Goal: Transaction & Acquisition: Obtain resource

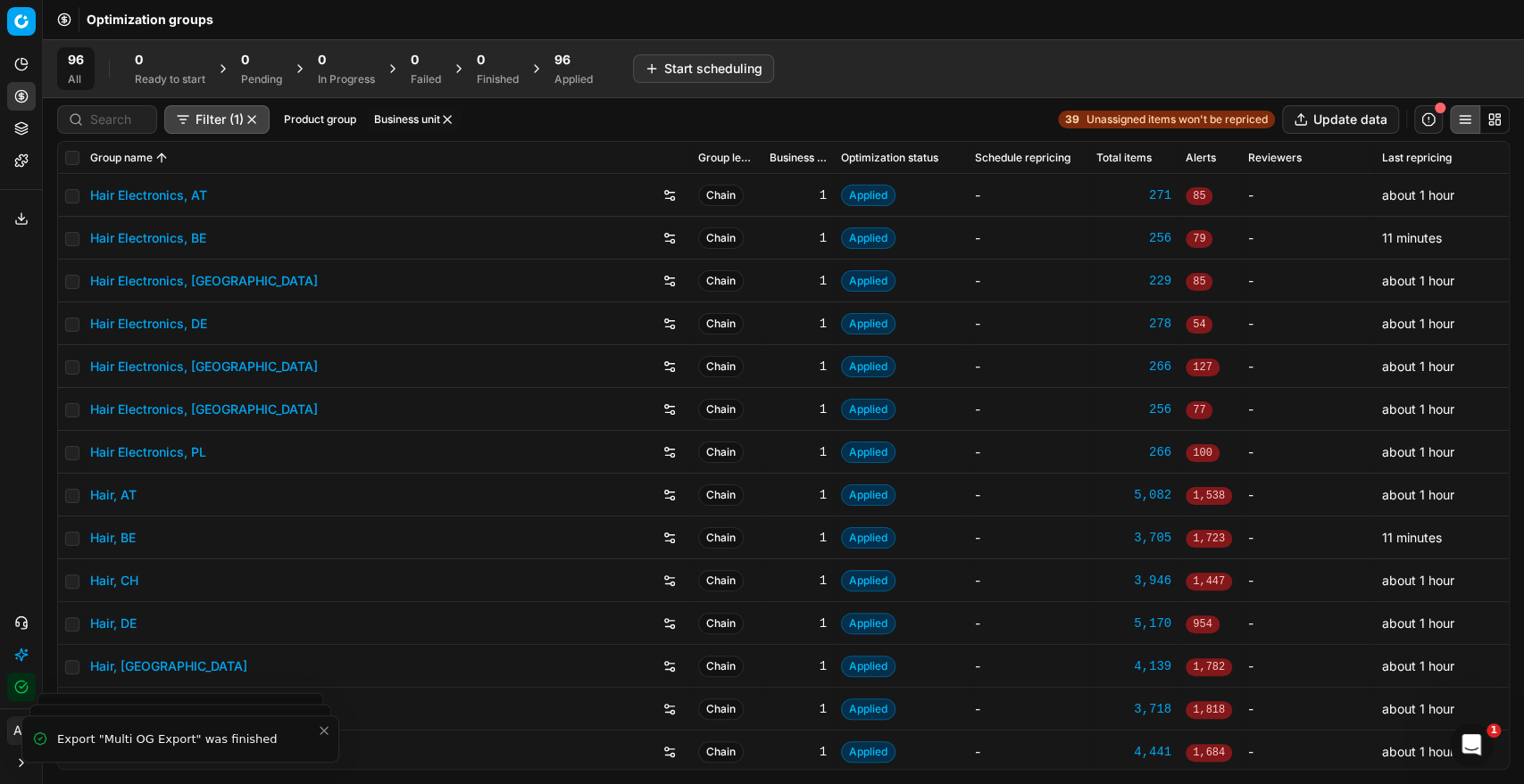
click at [560, 66] on span "96" at bounding box center [562, 60] width 16 height 18
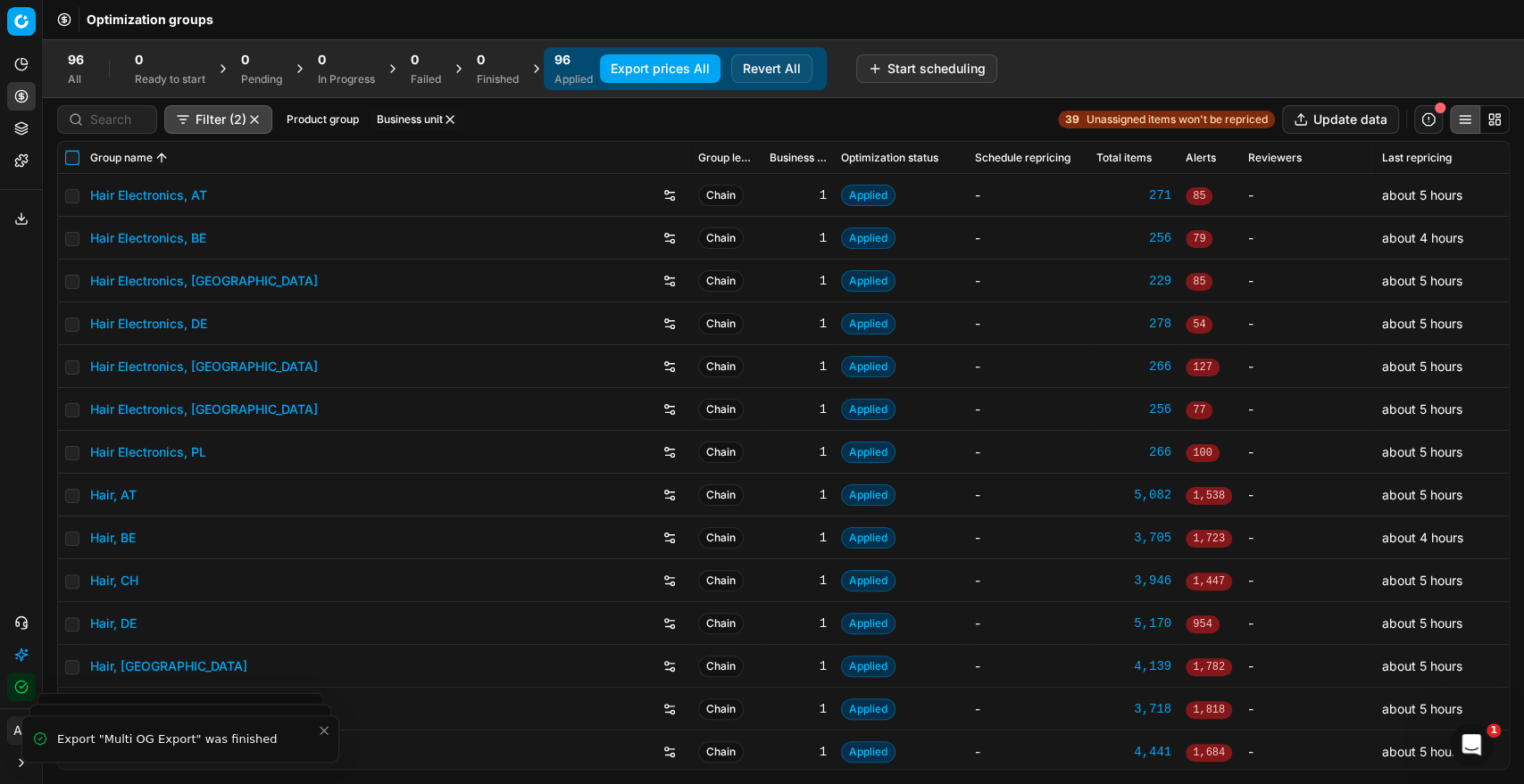
click at [73, 156] on input "checkbox" at bounding box center [72, 158] width 14 height 14
checkbox input "true"
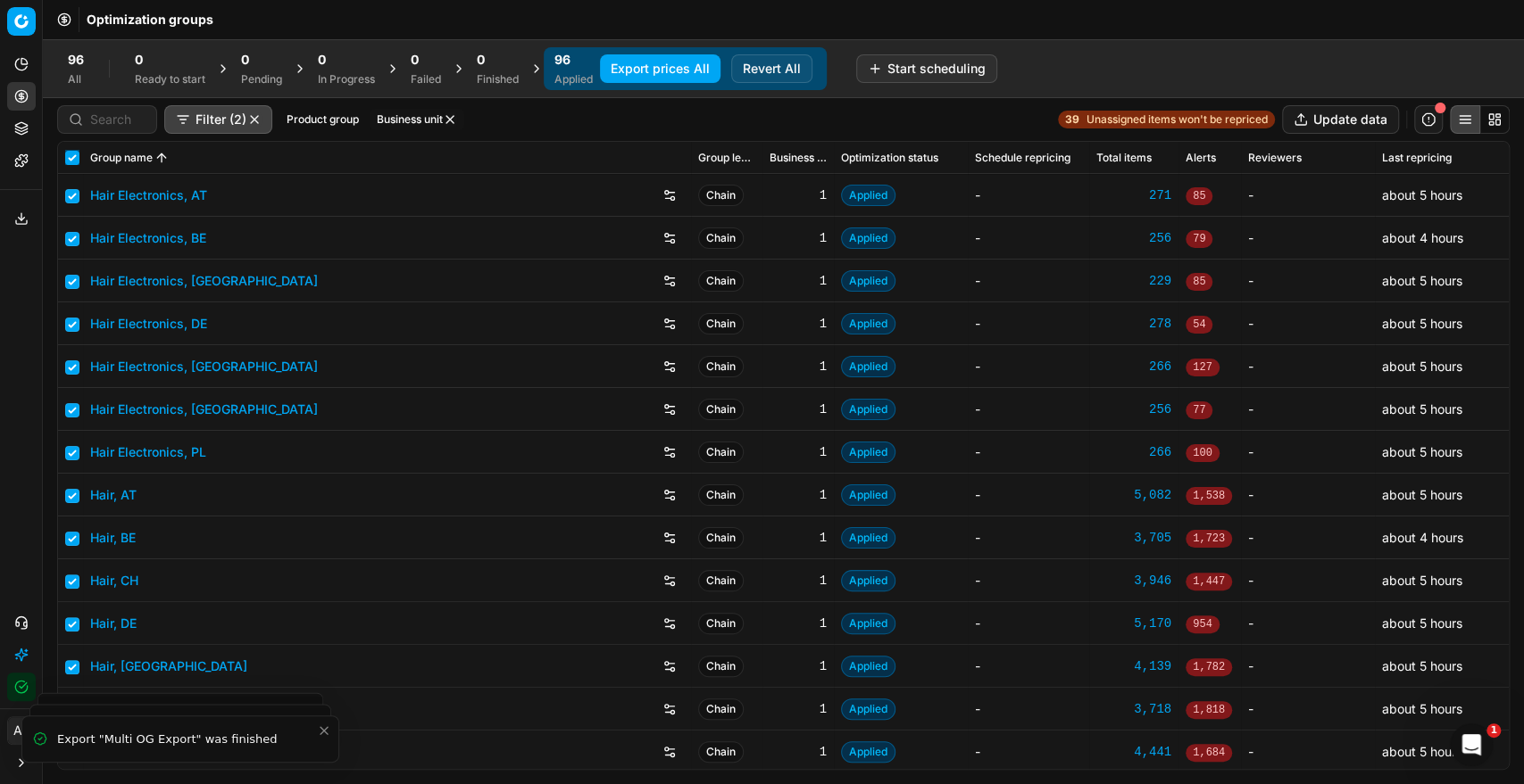
checkbox input "true"
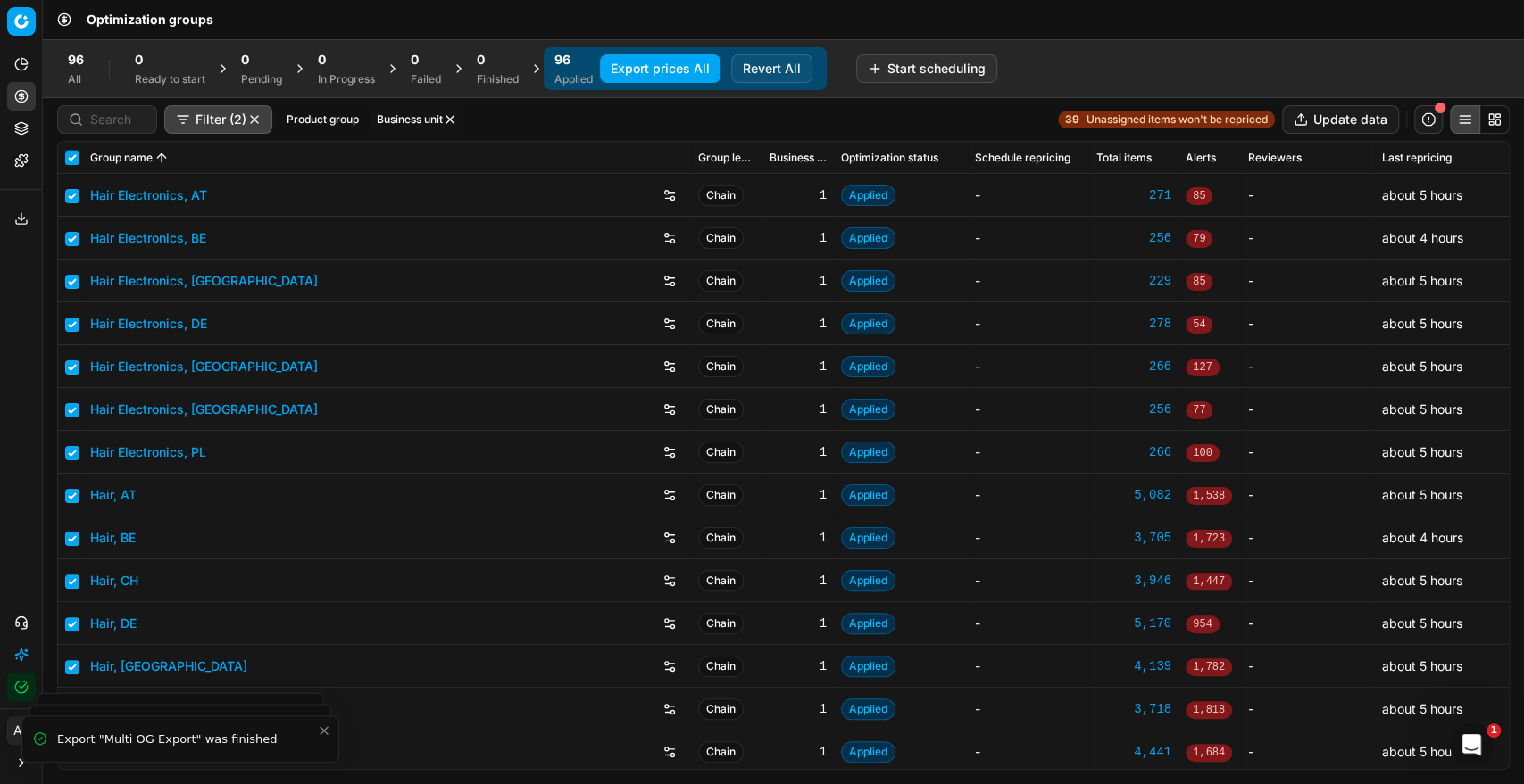
checkbox input "true"
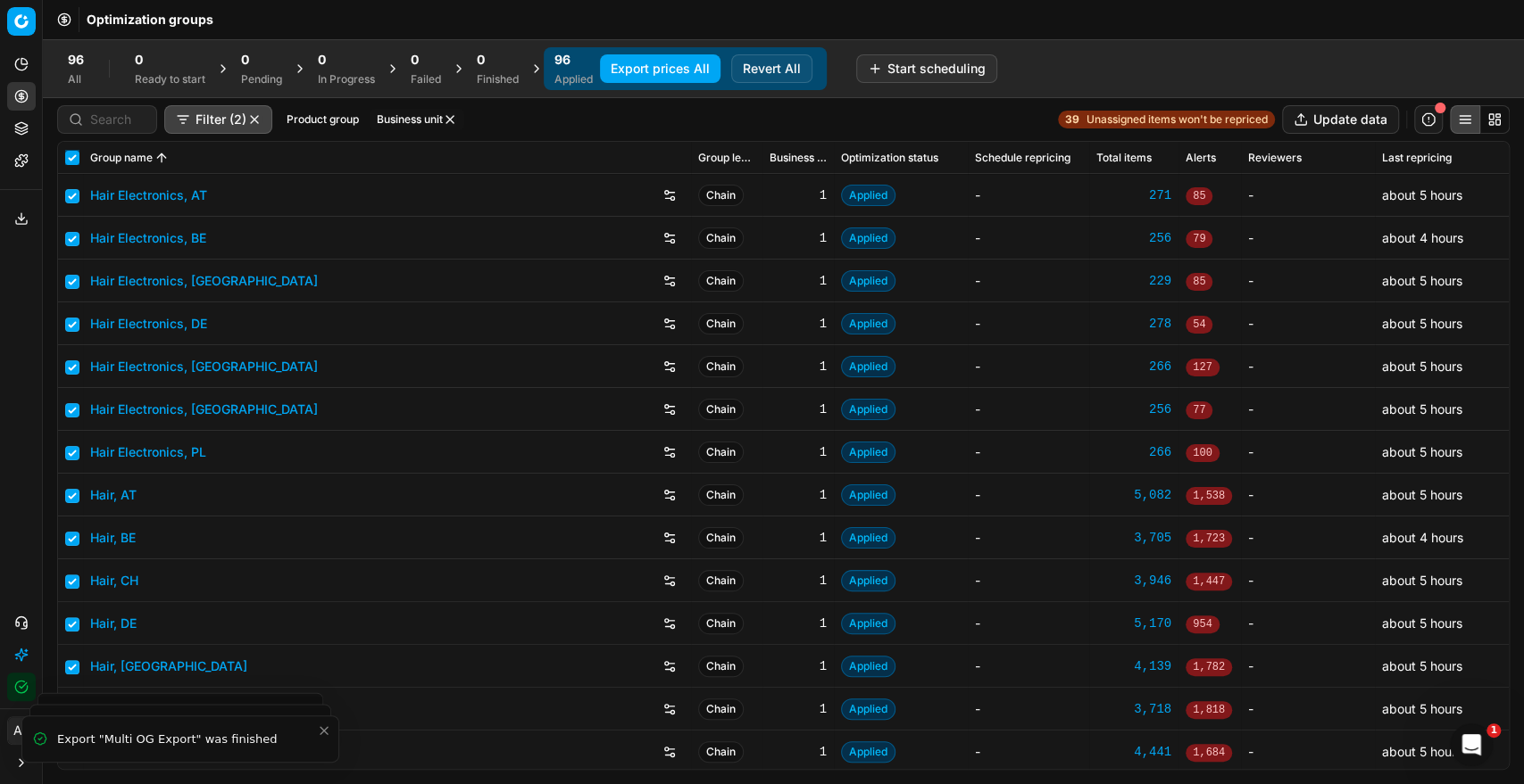
checkbox input "true"
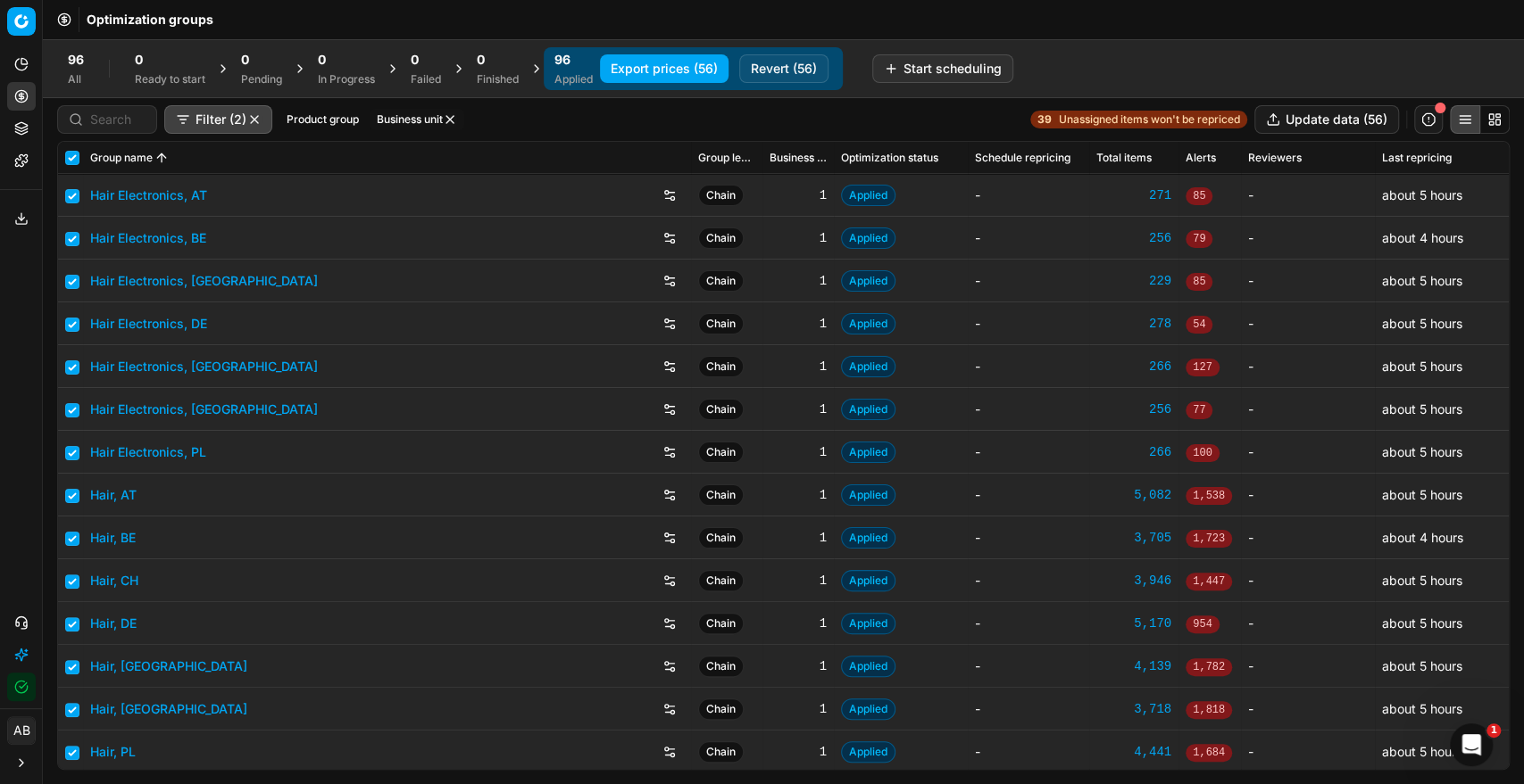
click at [455, 115] on button "button" at bounding box center [450, 119] width 14 height 14
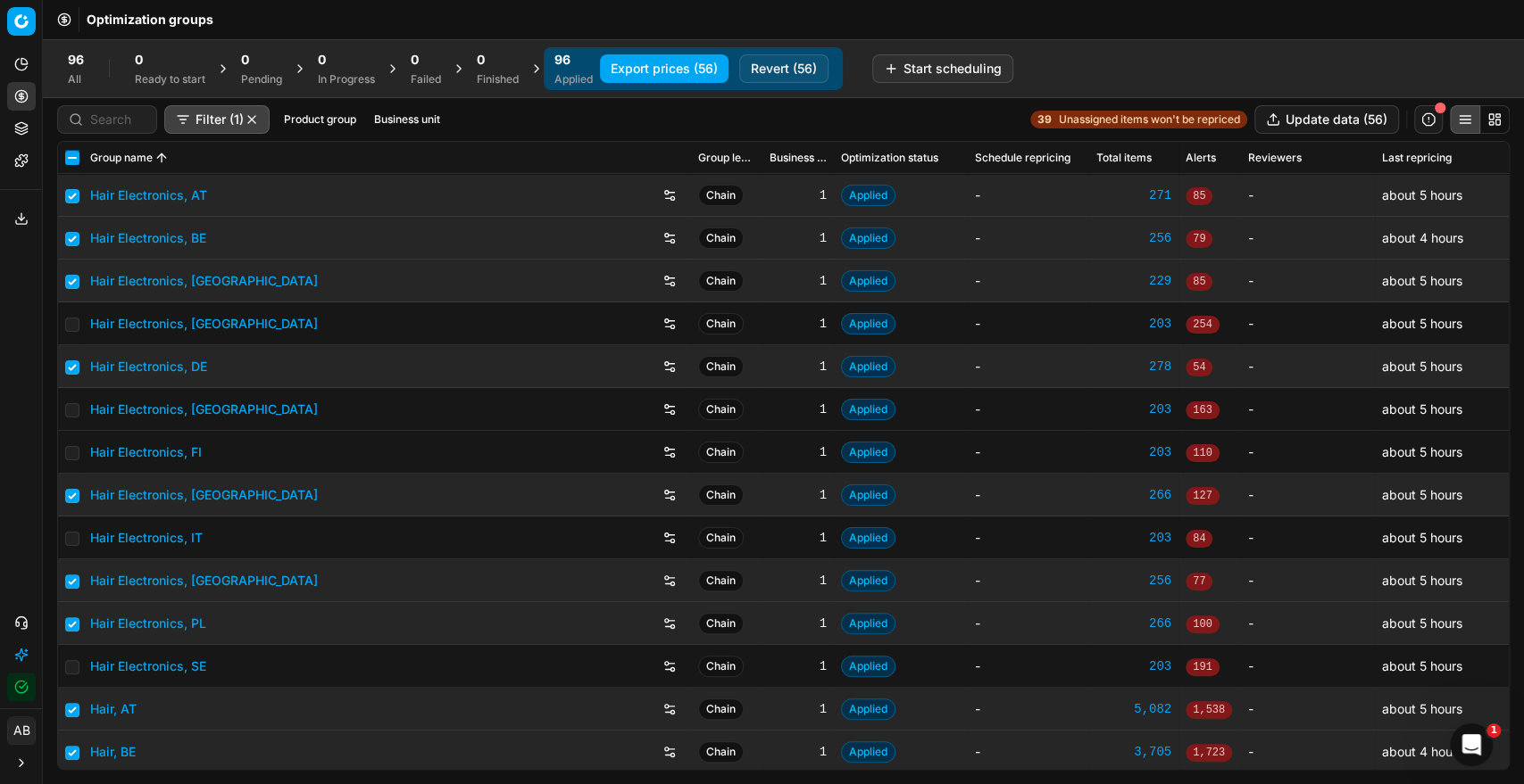
click at [76, 155] on input "checkbox" at bounding box center [72, 158] width 14 height 14
checkbox input "true"
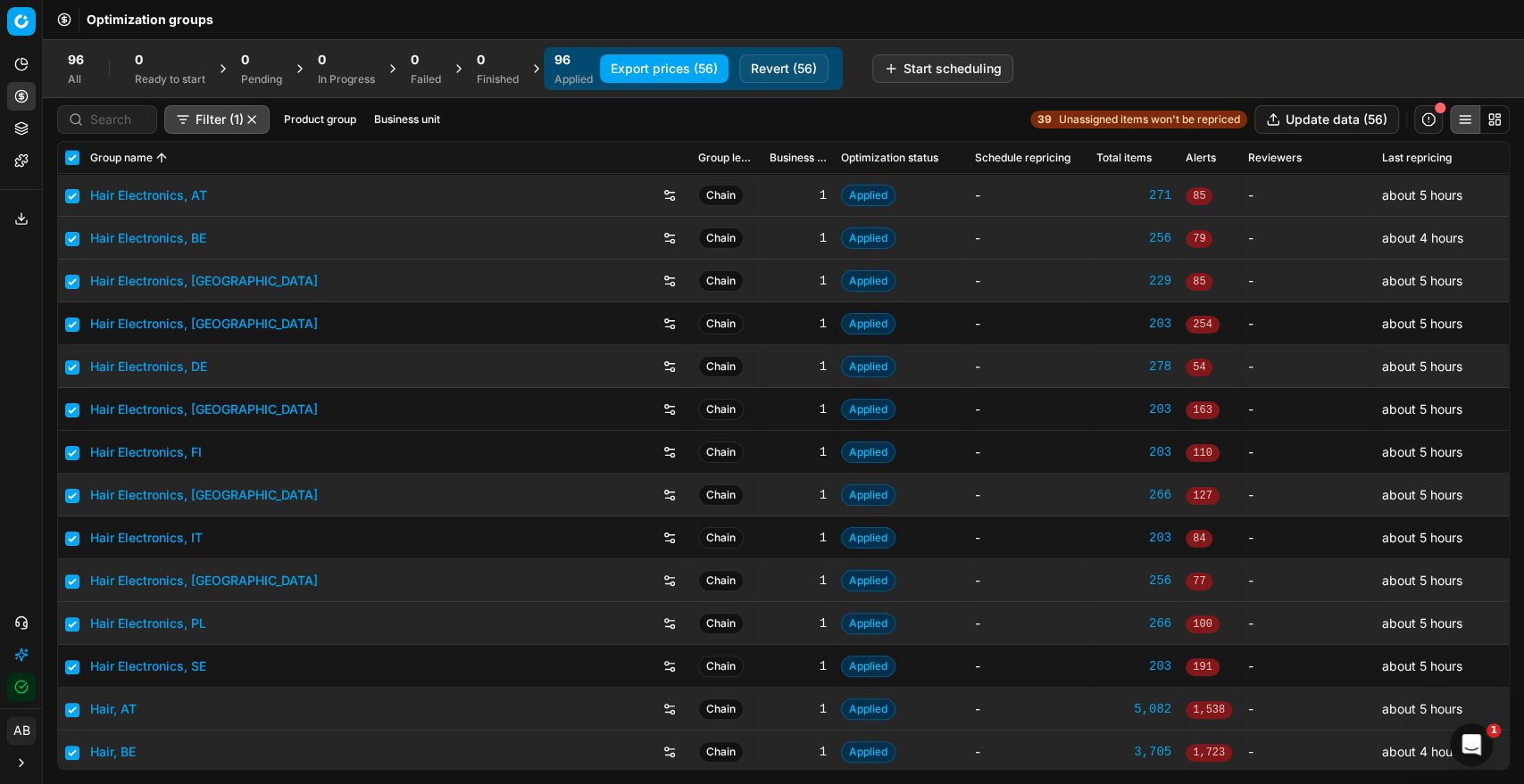
checkbox input "true"
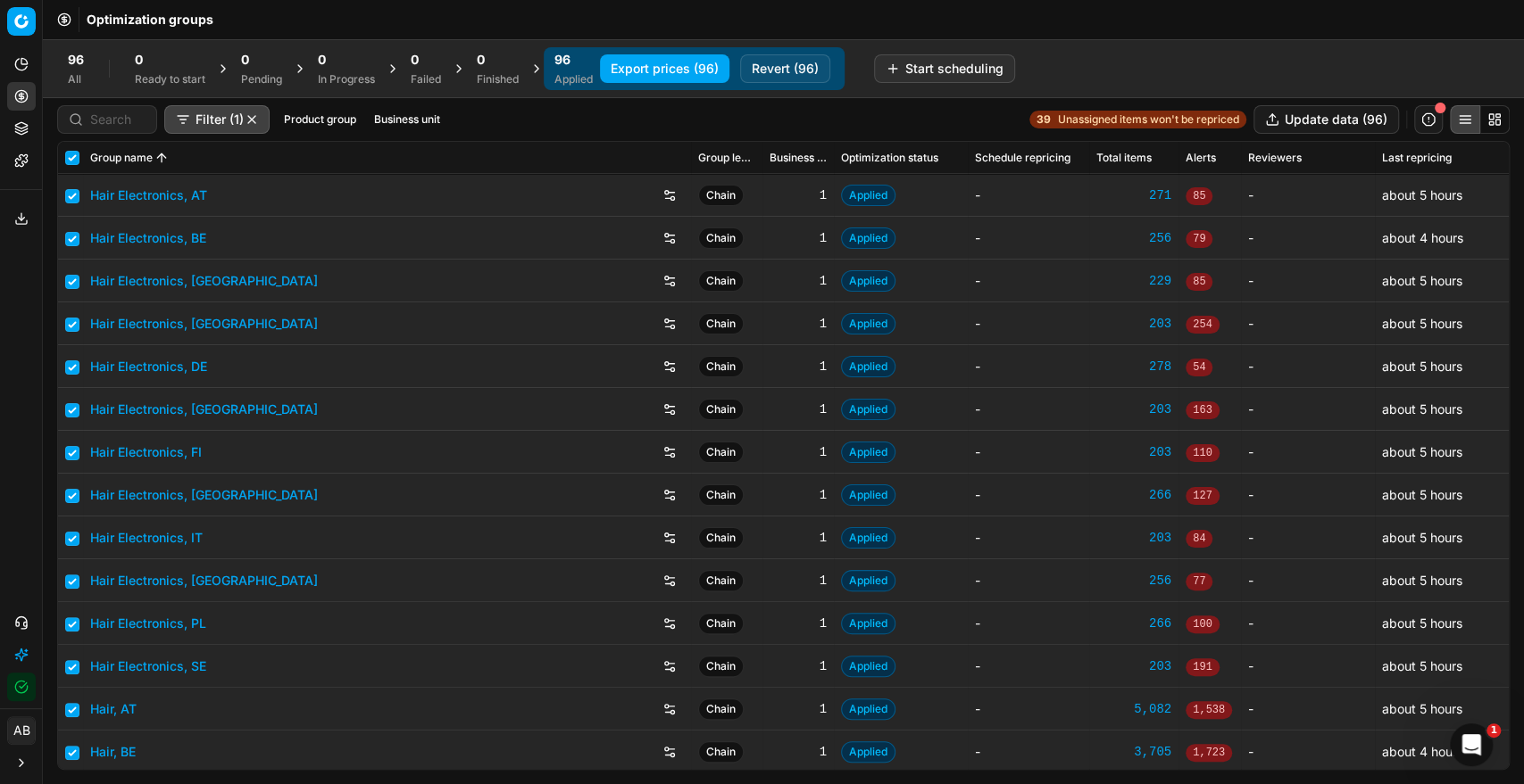
click at [658, 67] on button "Export prices (96)" at bounding box center [665, 69] width 129 height 29
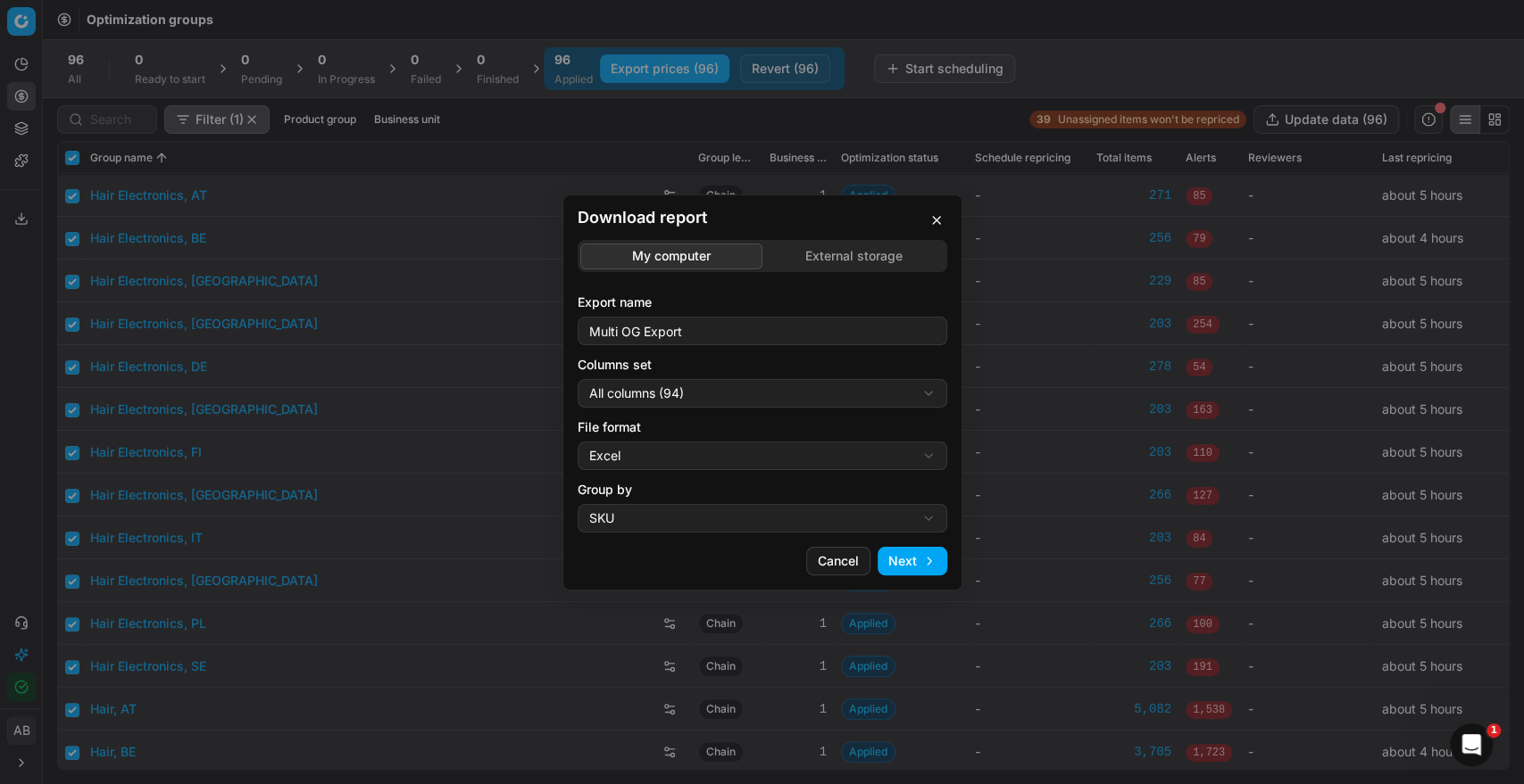
click at [762, 398] on div "Download report My computer External storage Export name Multi OG Export Column…" at bounding box center [762, 392] width 1524 height 784
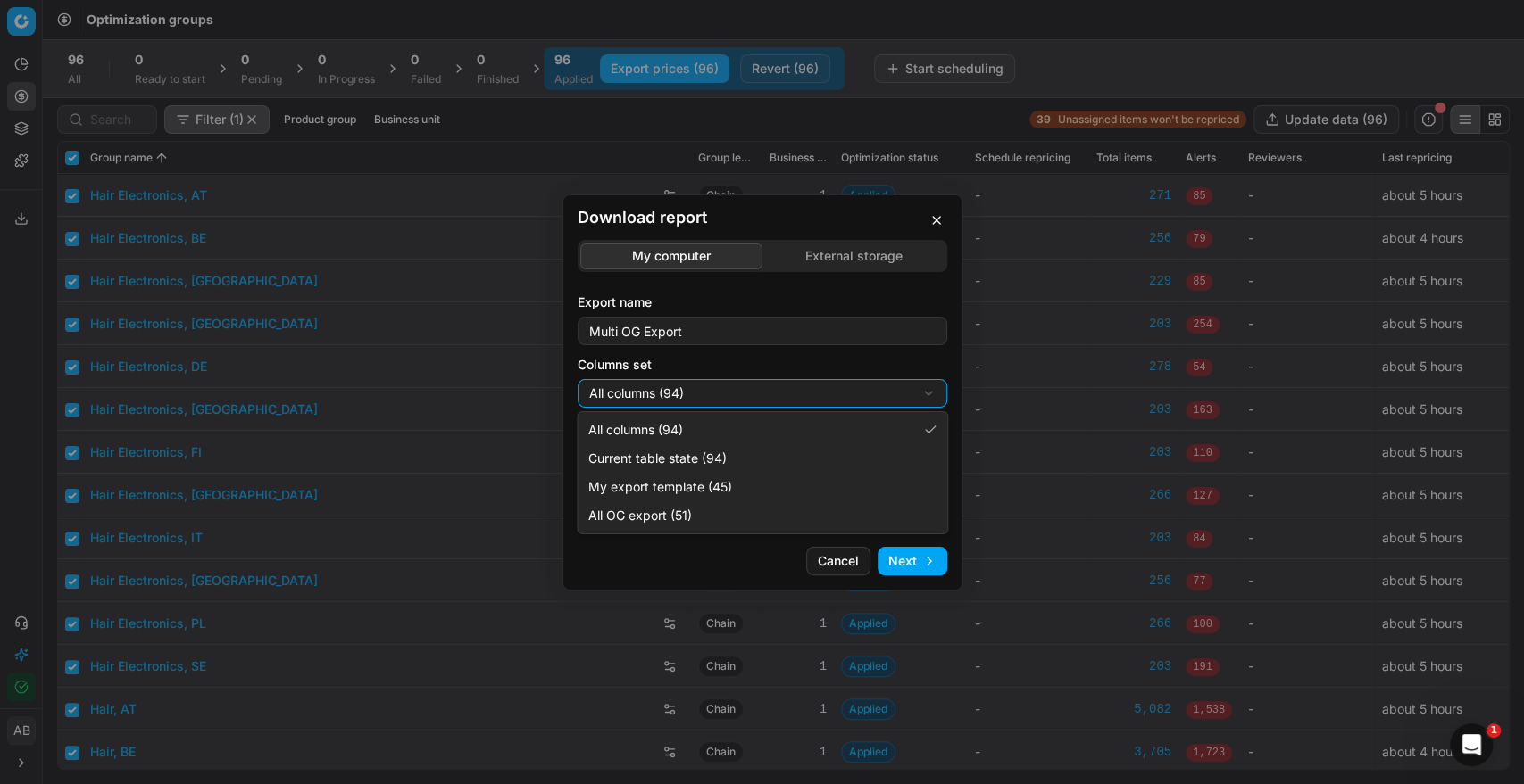
select select "custom"
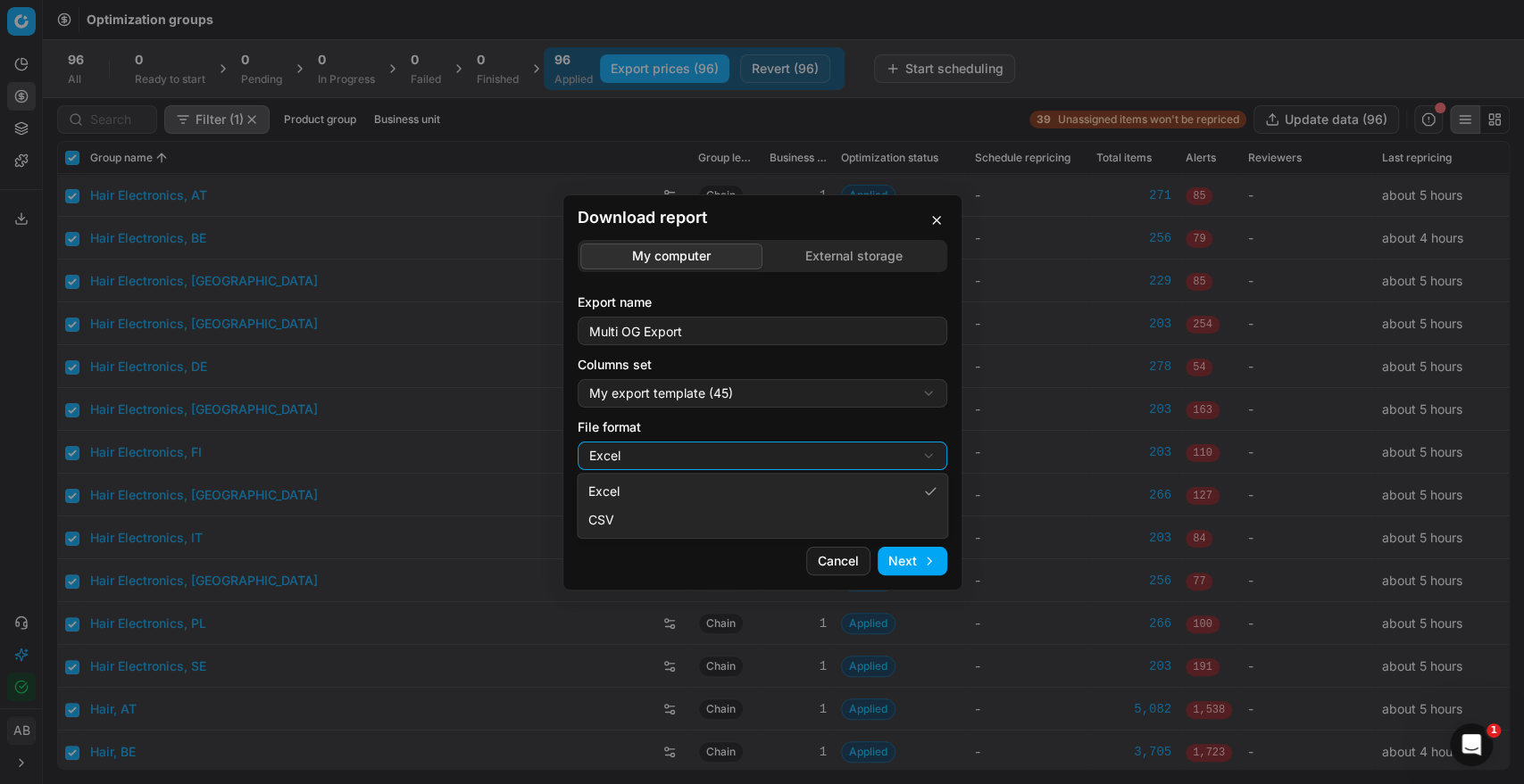
click at [689, 458] on div "Download report My computer External storage Export name Multi OG Export Column…" at bounding box center [762, 392] width 1524 height 784
select select "csv"
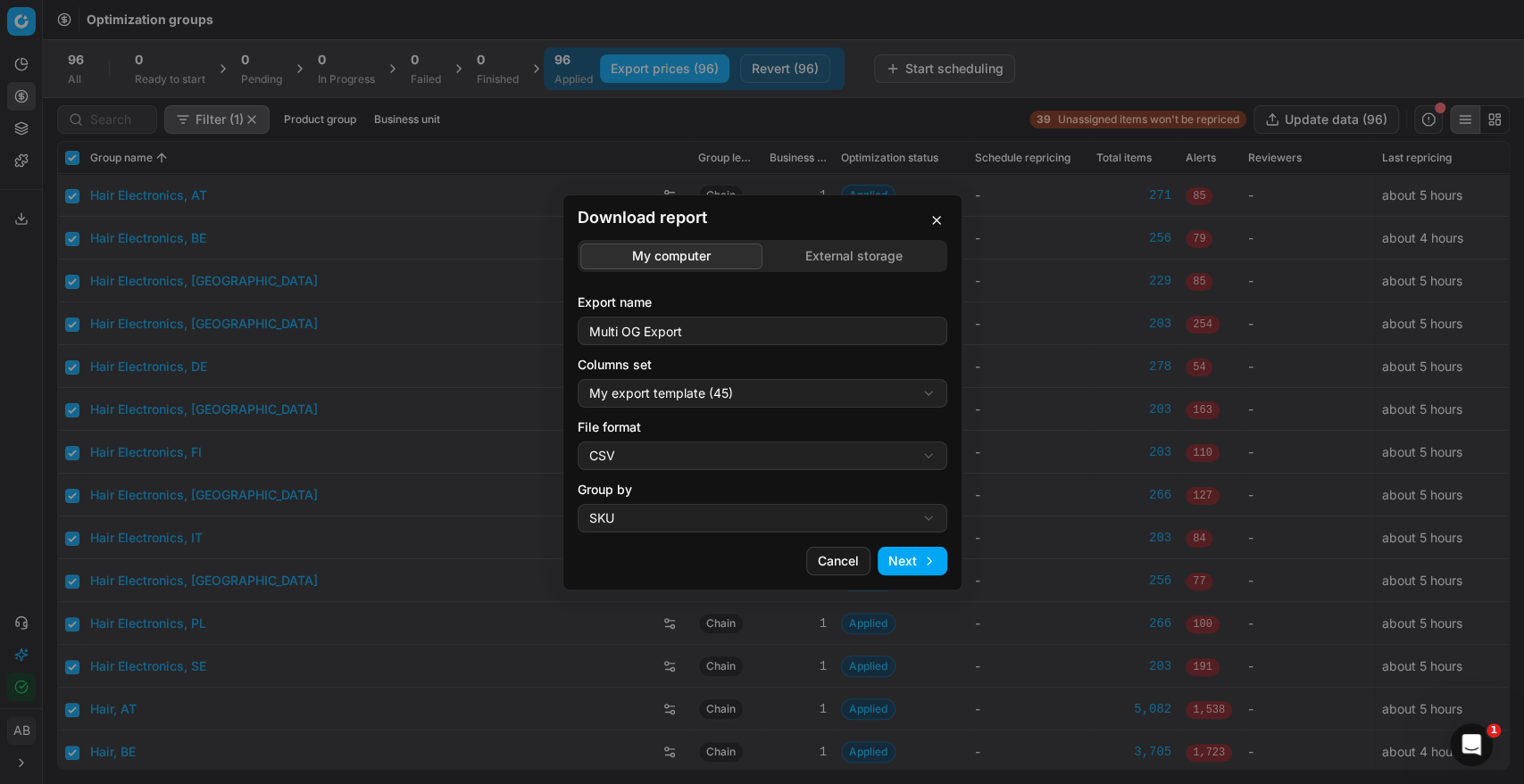
click at [900, 561] on button "Next" at bounding box center [912, 562] width 69 height 29
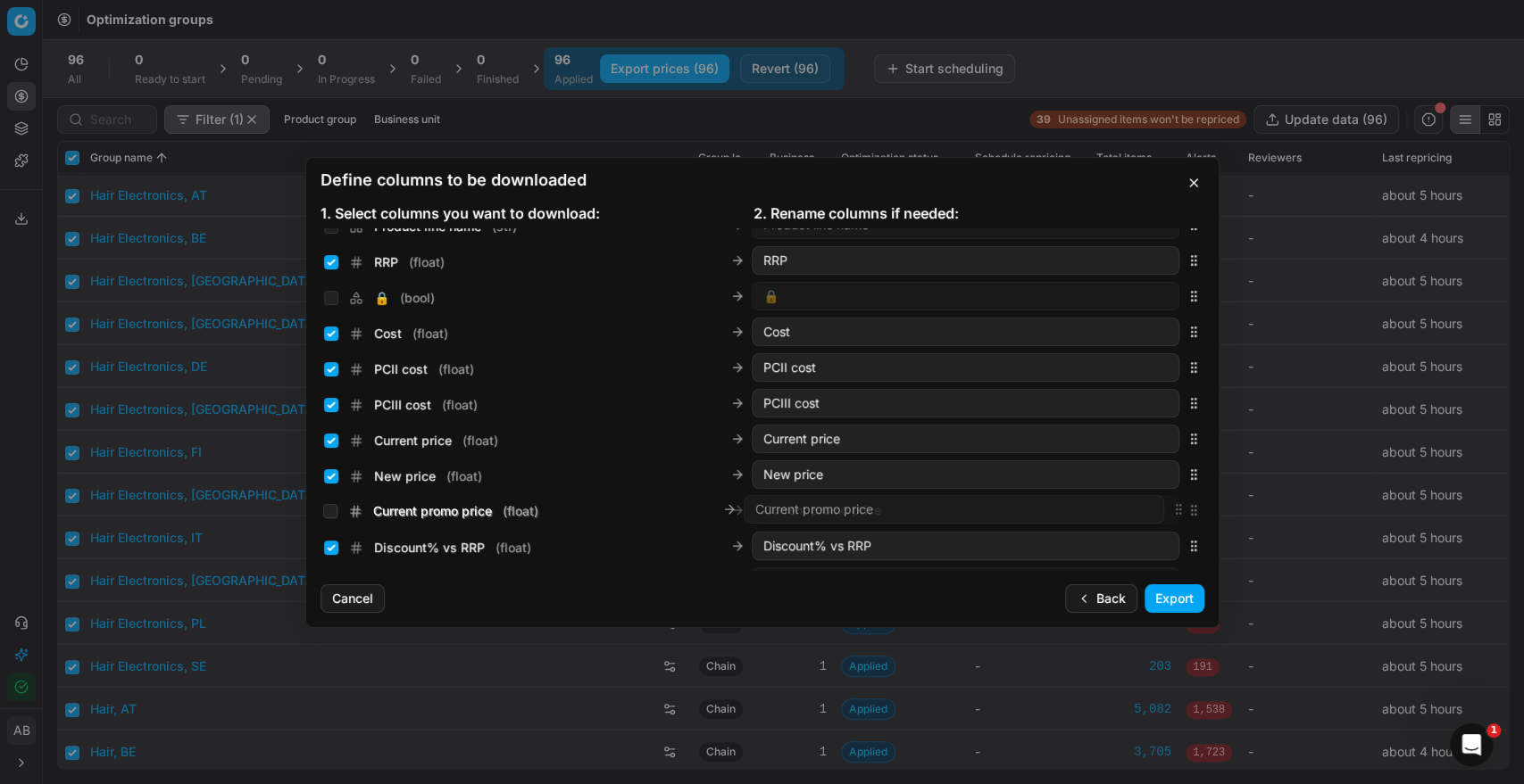
scroll to position [245, 0]
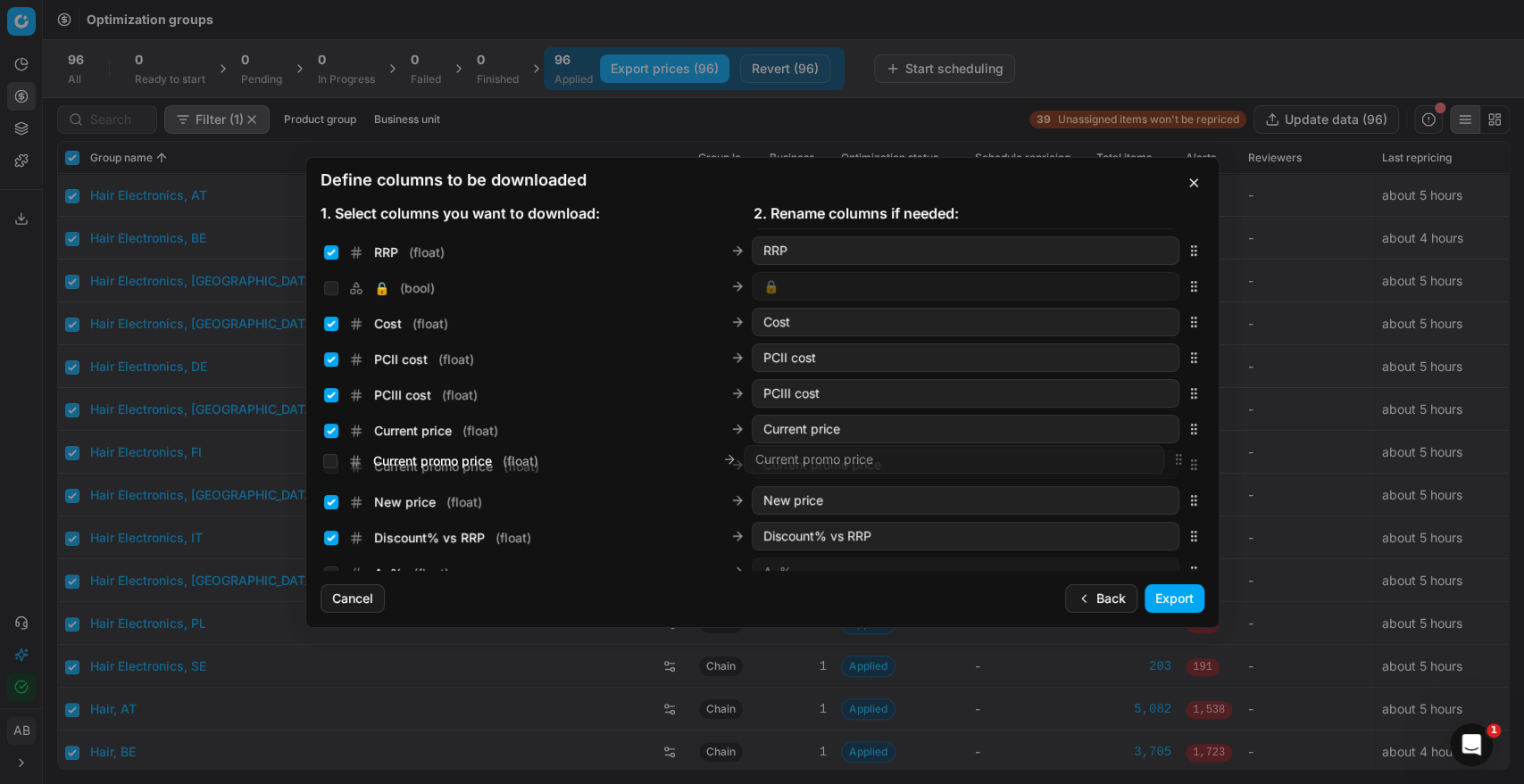
drag, startPoint x: 1175, startPoint y: 396, endPoint x: 1124, endPoint y: 458, distance: 80.3
click at [1124, 458] on div "Current promo price ( float ) Current promo price" at bounding box center [762, 464] width 883 height 36
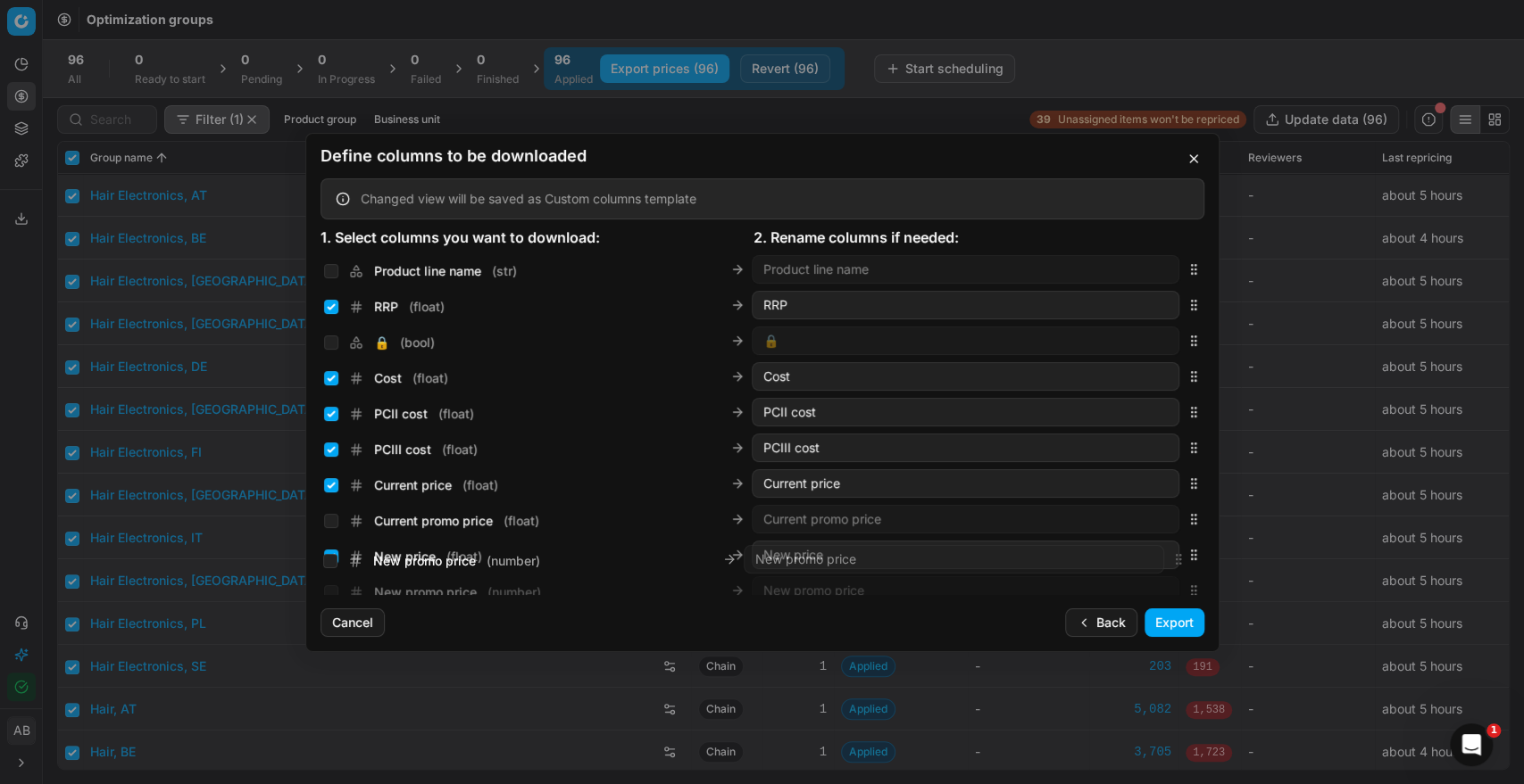
scroll to position [278, 0]
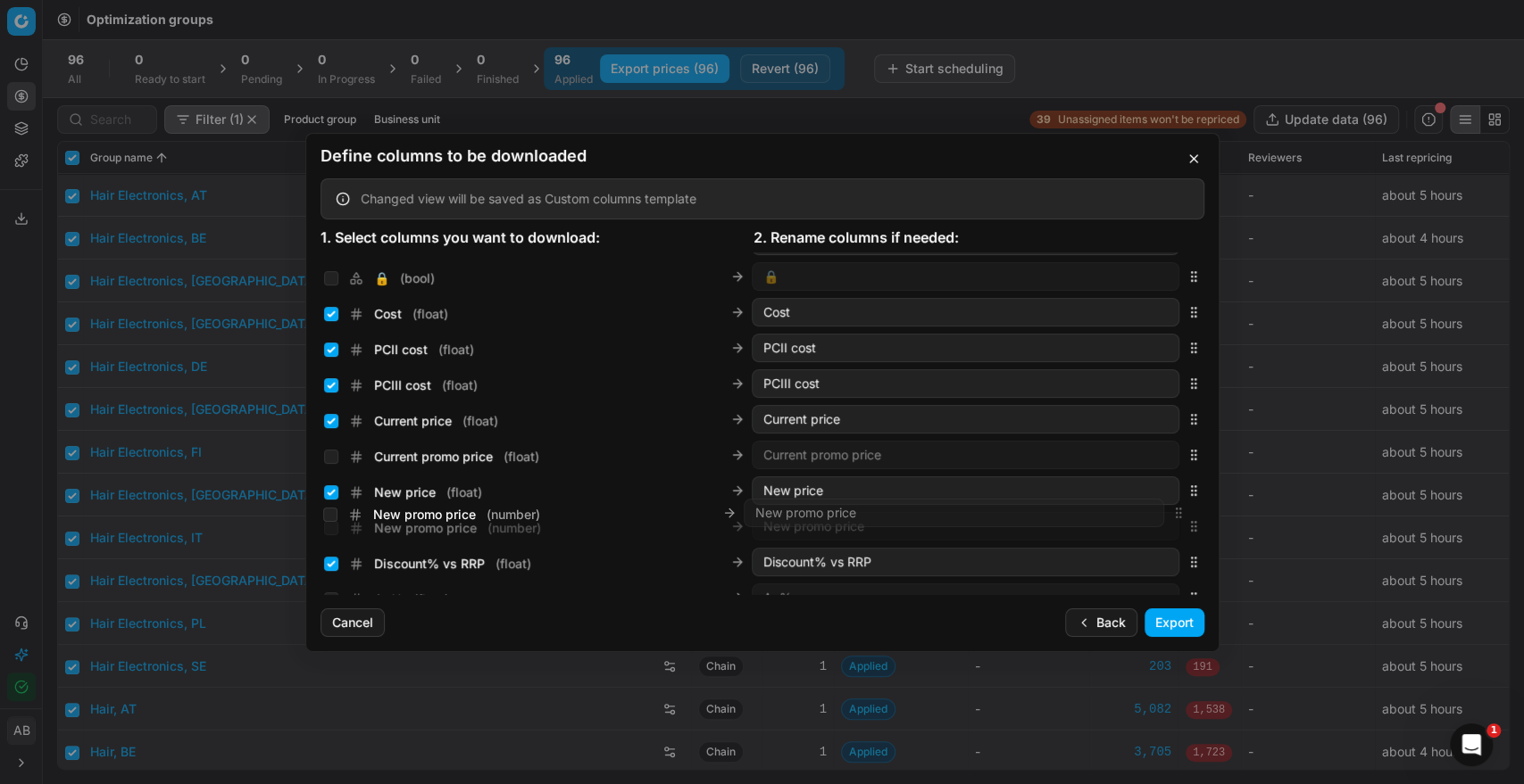
drag, startPoint x: 1180, startPoint y: 424, endPoint x: 1117, endPoint y: 516, distance: 111.5
click at [1117, 516] on div "New promo price ( number ) New promo price" at bounding box center [762, 526] width 883 height 36
drag, startPoint x: 330, startPoint y: 494, endPoint x: 335, endPoint y: 508, distance: 14.9
click at [331, 494] on input "New price ( float )" at bounding box center [330, 492] width 14 height 14
checkbox input "false"
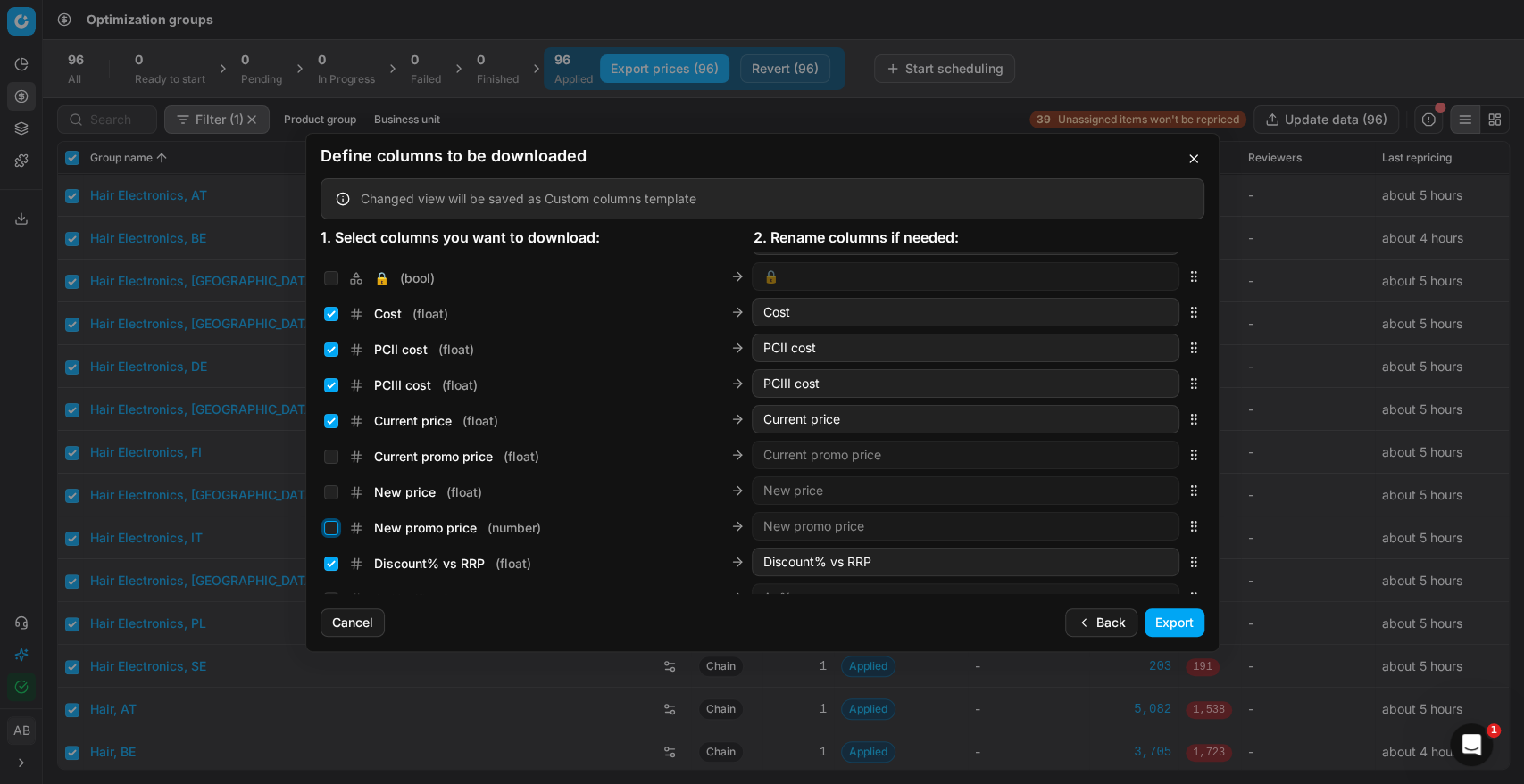
drag, startPoint x: 335, startPoint y: 529, endPoint x: 329, endPoint y: 507, distance: 22.8
click at [334, 524] on input "New promo price ( number )" at bounding box center [330, 528] width 14 height 14
checkbox input "true"
click at [329, 424] on input "Current price ( float )" at bounding box center [330, 421] width 14 height 14
checkbox input "false"
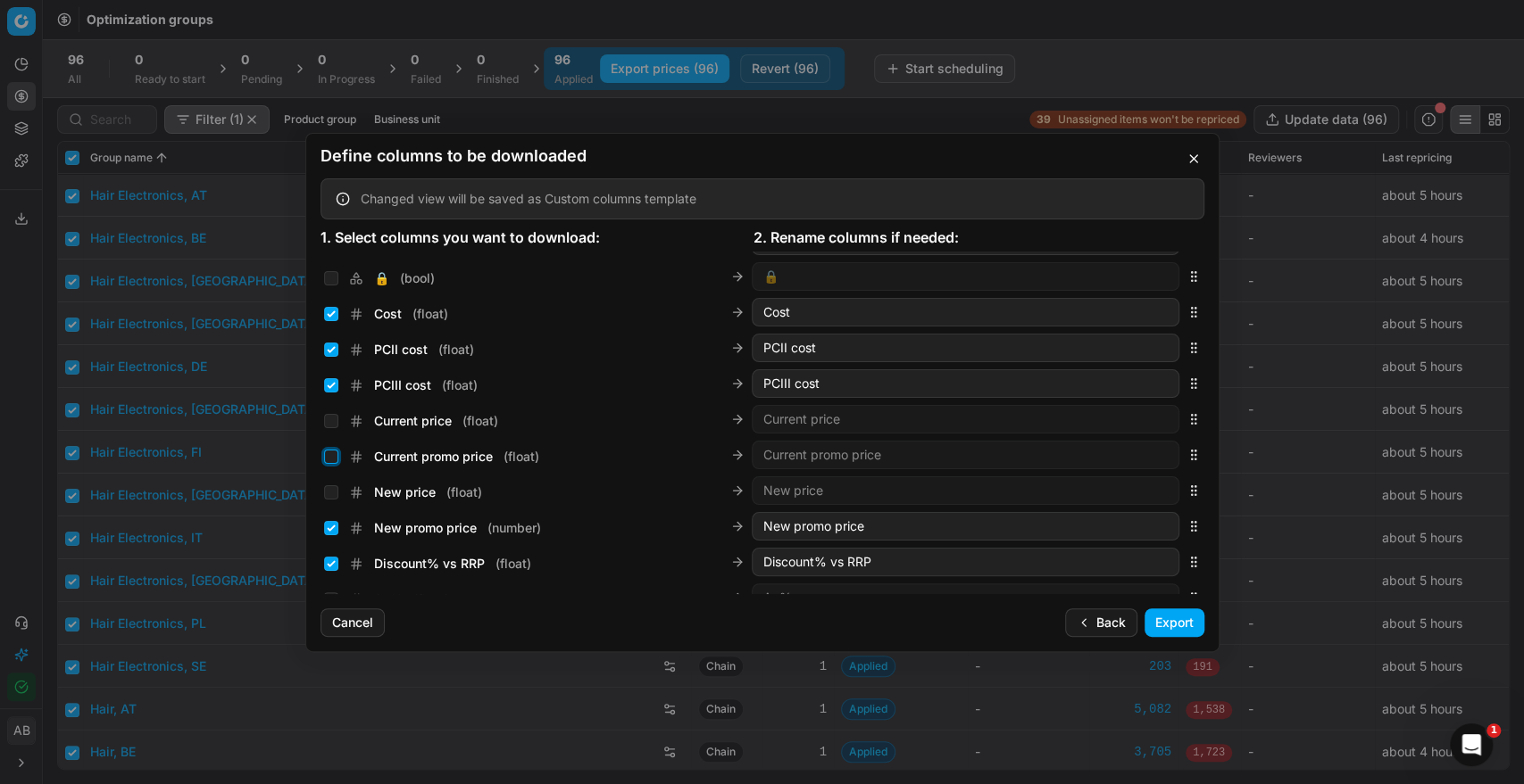
click at [331, 458] on input "Current promo price ( float )" at bounding box center [330, 457] width 14 height 14
checkbox input "true"
click at [1173, 623] on button "Export" at bounding box center [1174, 623] width 60 height 29
